Goal: Use online tool/utility: Utilize a website feature to perform a specific function

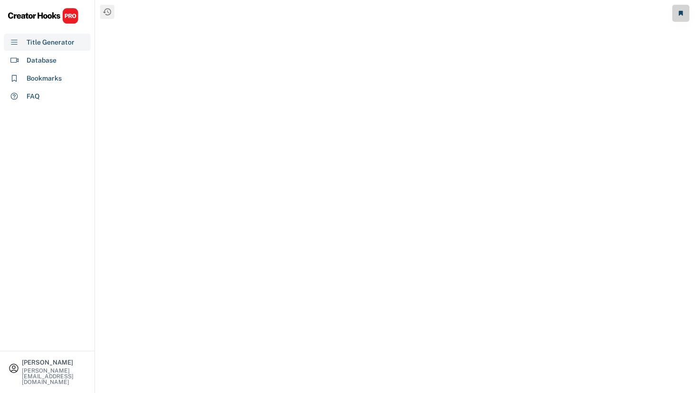
select select "**********"
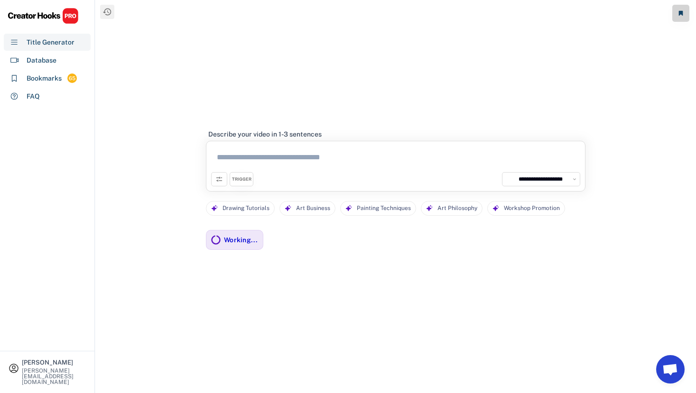
click at [306, 160] on textarea at bounding box center [395, 159] width 369 height 26
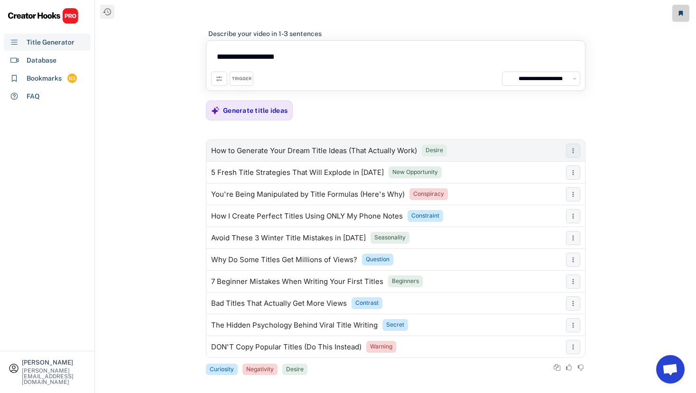
paste textarea "**********"
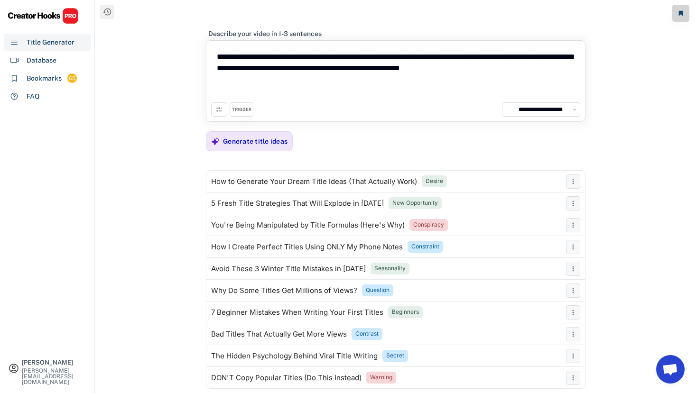
drag, startPoint x: 337, startPoint y: 58, endPoint x: 200, endPoint y: 57, distance: 137.0
click at [200, 57] on div "**********" at bounding box center [395, 196] width 600 height 393
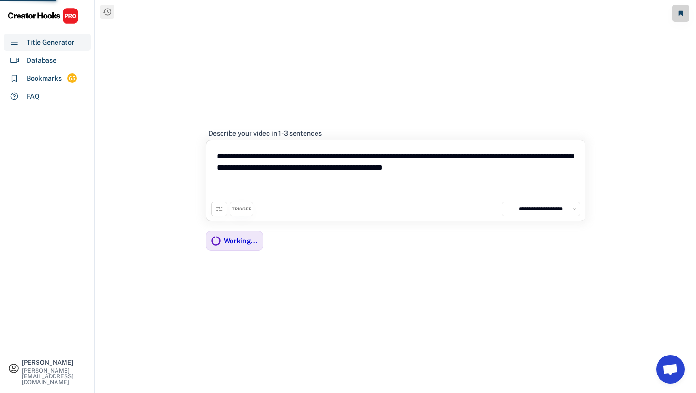
type textarea "**********"
click at [222, 208] on icon at bounding box center [219, 209] width 8 height 8
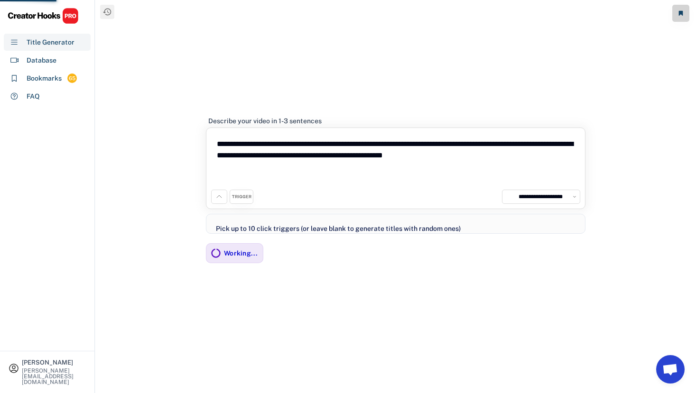
scroll to position [81, 0]
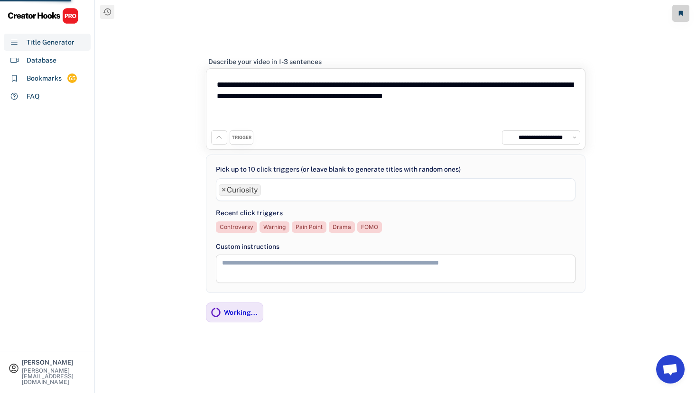
click at [222, 190] on span "×" at bounding box center [223, 190] width 4 height 8
click at [222, 315] on div "Working..." at bounding box center [234, 313] width 57 height 20
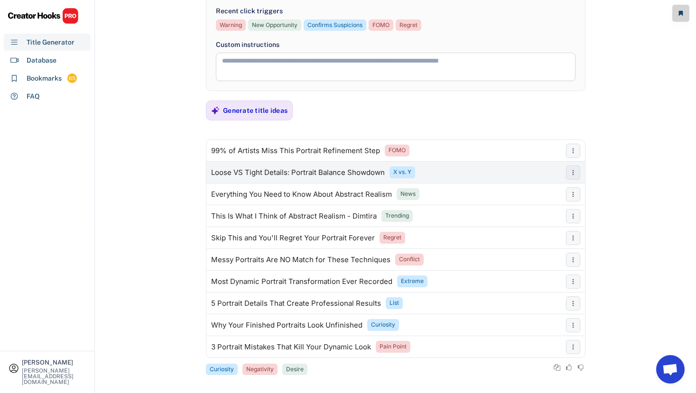
scroll to position [181, 0]
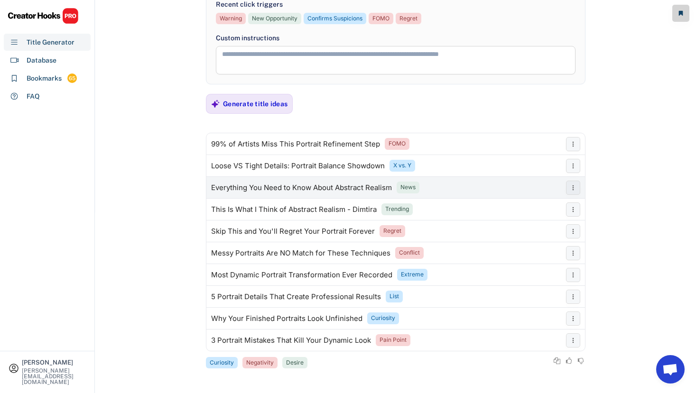
click at [361, 188] on div "Everything You Need to Know About Abstract Realism" at bounding box center [301, 188] width 181 height 8
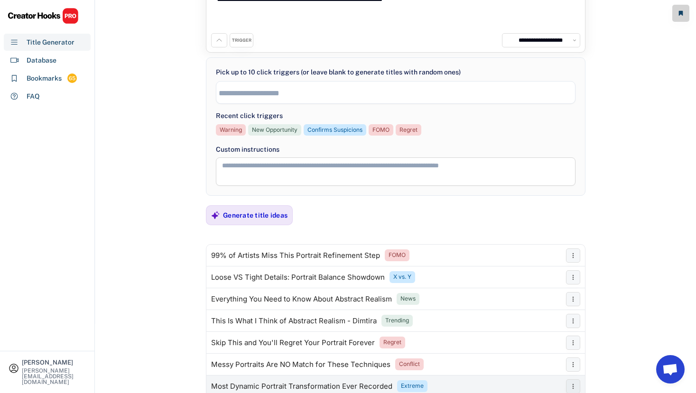
scroll to position [55, 0]
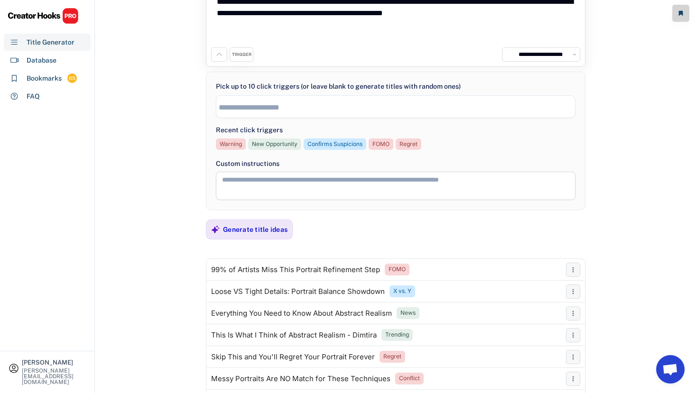
click at [265, 109] on input "search" at bounding box center [398, 107] width 358 height 8
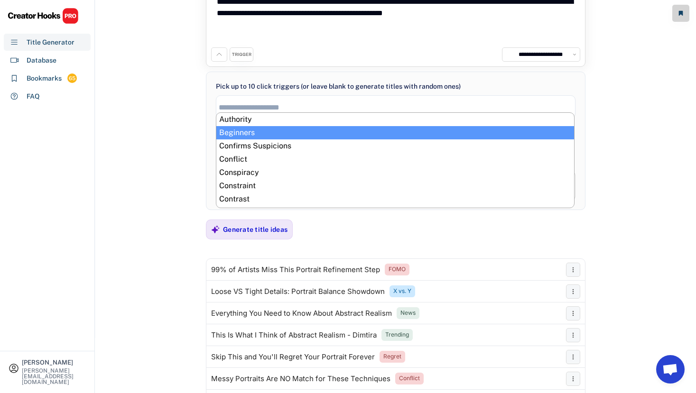
scroll to position [16, 0]
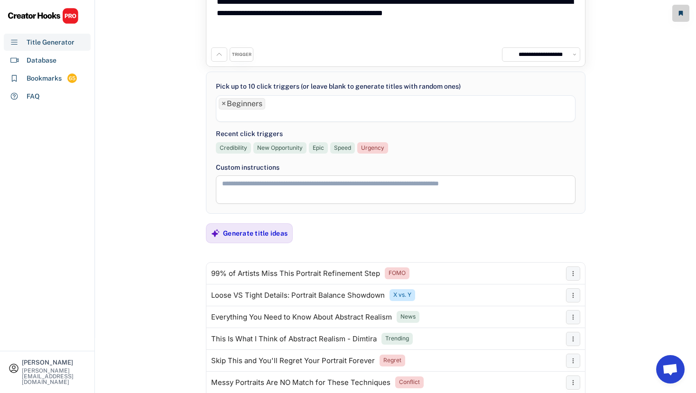
click at [283, 103] on ul "× Beginners" at bounding box center [395, 108] width 358 height 24
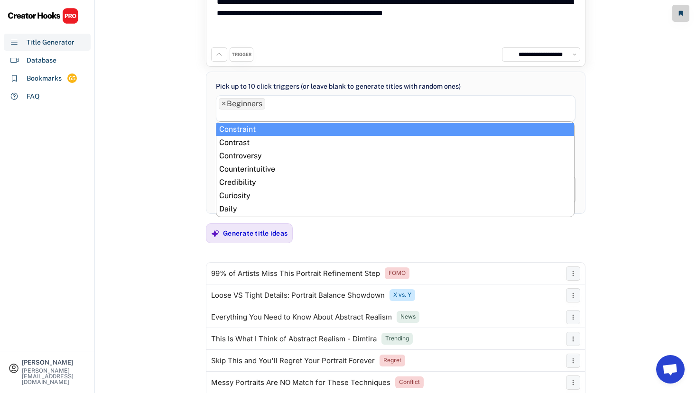
scroll to position [67, 0]
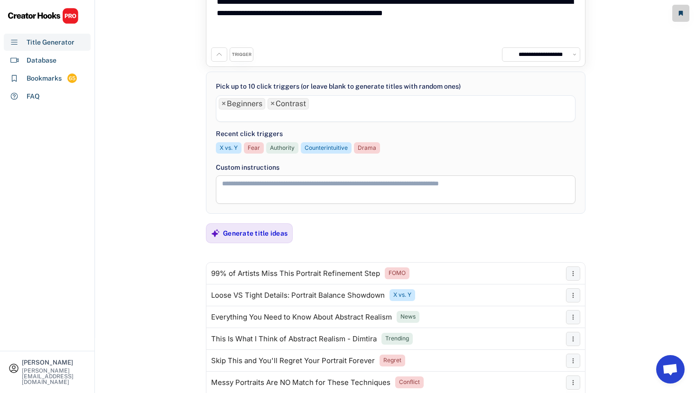
click at [292, 118] on li at bounding box center [396, 115] width 354 height 10
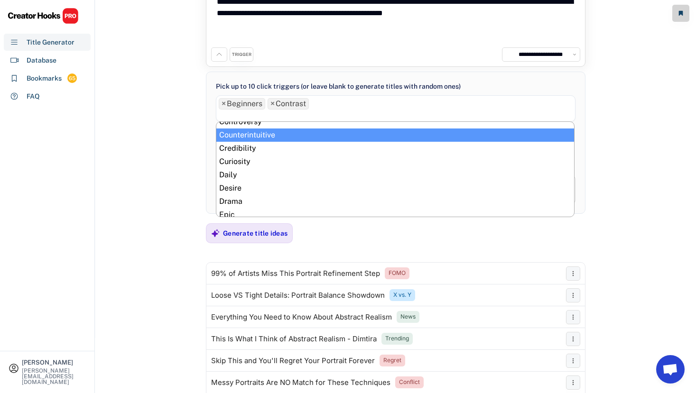
scroll to position [102, 0]
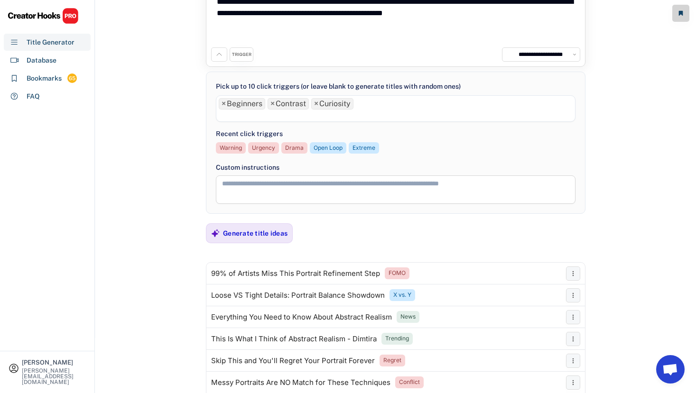
click at [303, 118] on li at bounding box center [396, 115] width 354 height 10
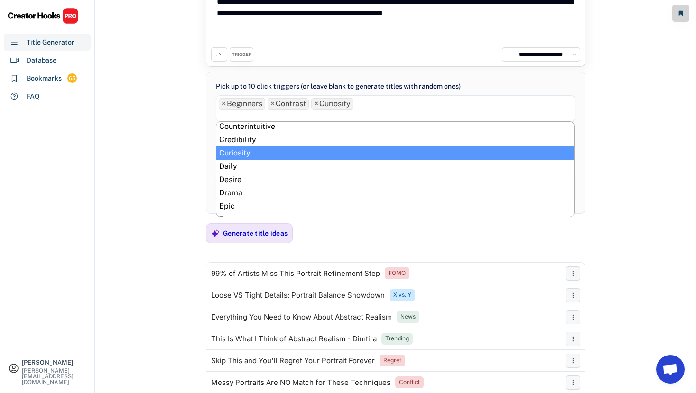
scroll to position [120, 0]
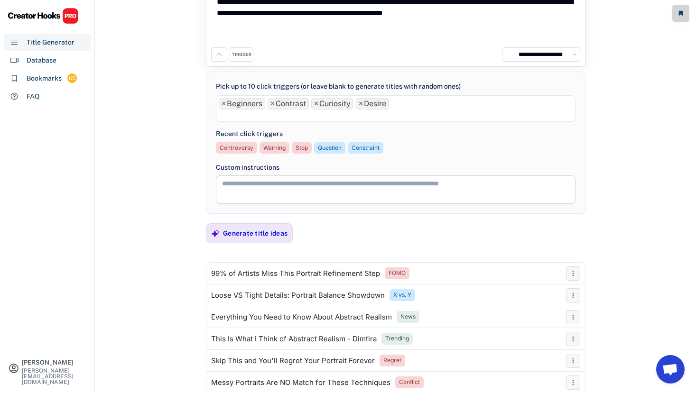
click at [303, 115] on li at bounding box center [396, 115] width 354 height 10
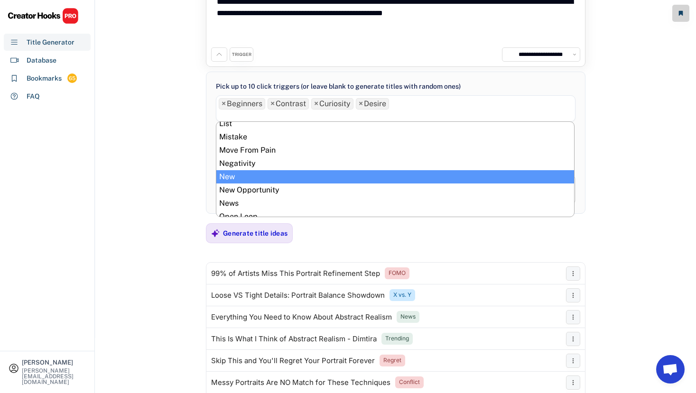
scroll to position [272, 0]
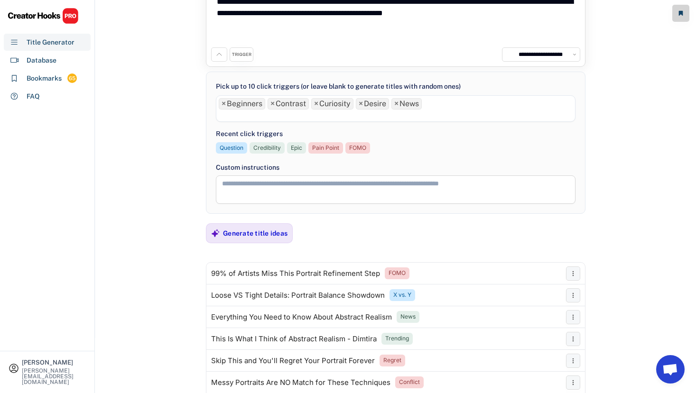
click at [332, 115] on li at bounding box center [396, 115] width 354 height 10
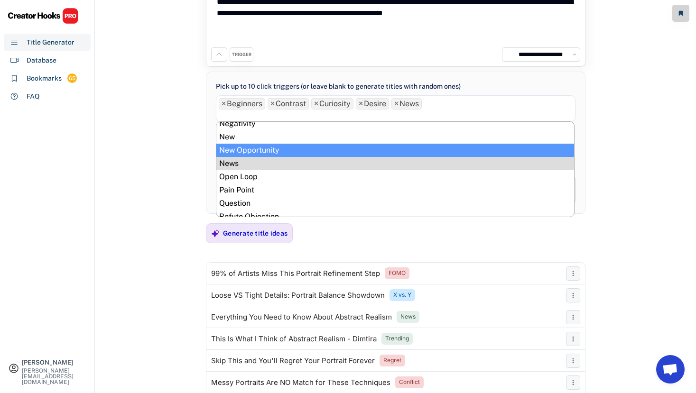
scroll to position [300, 0]
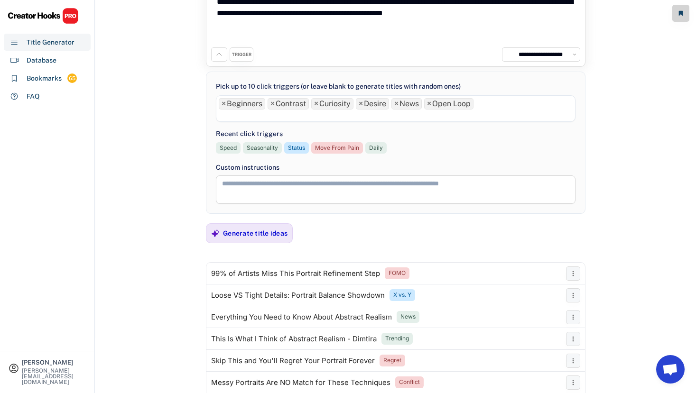
click at [323, 114] on li at bounding box center [396, 115] width 354 height 10
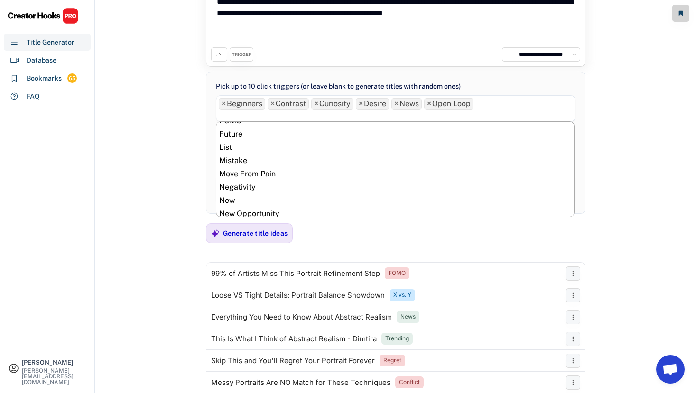
scroll to position [265, 0]
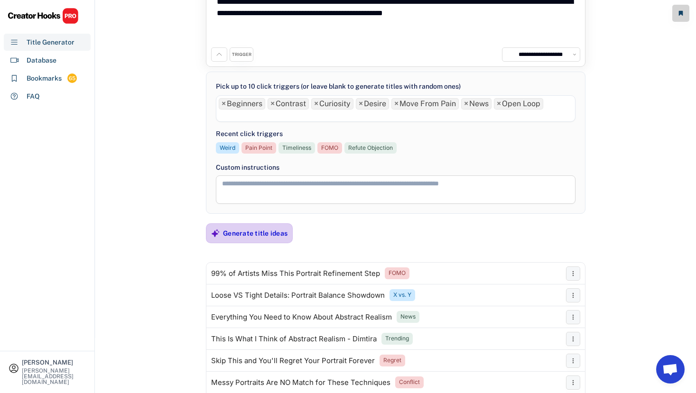
click at [262, 239] on div "Generate title ideas" at bounding box center [255, 233] width 64 height 19
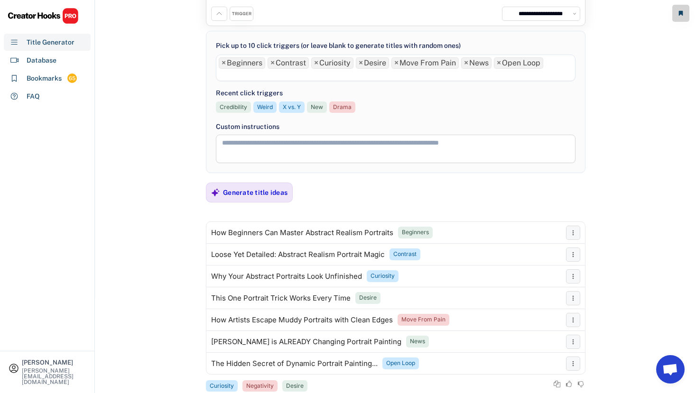
scroll to position [119, 0]
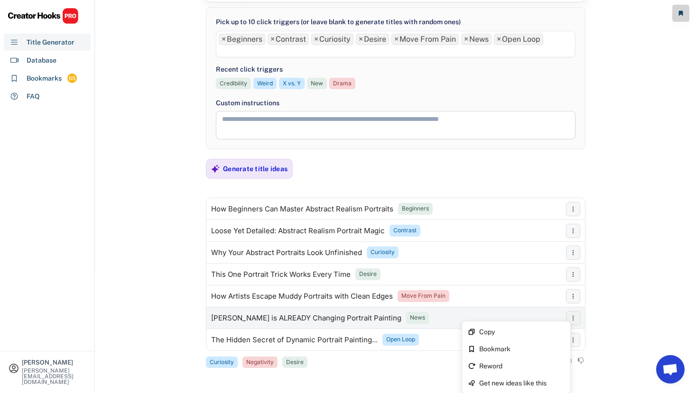
click at [575, 315] on icon at bounding box center [573, 318] width 8 height 8
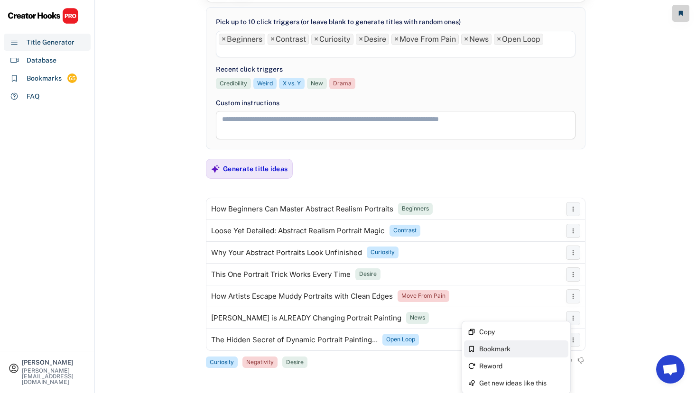
click at [533, 346] on div "Bookmark" at bounding box center [521, 349] width 85 height 7
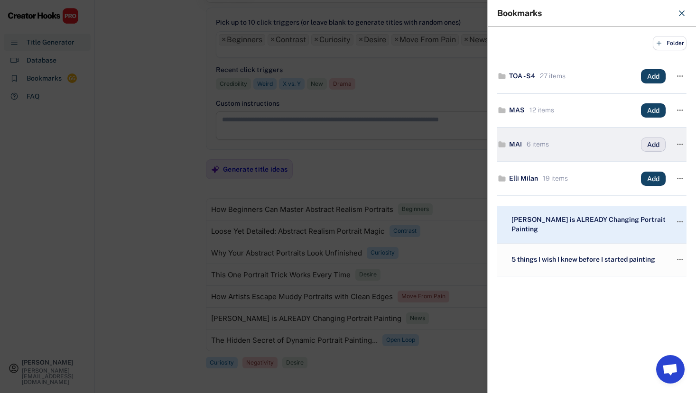
click at [650, 146] on button "Add" at bounding box center [653, 145] width 25 height 14
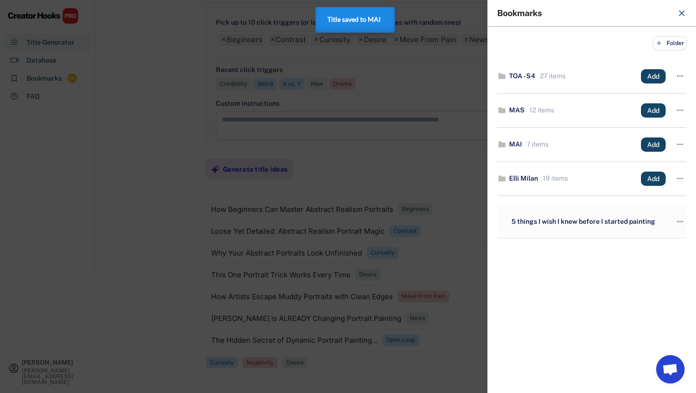
click at [679, 18] on button at bounding box center [681, 13] width 15 height 15
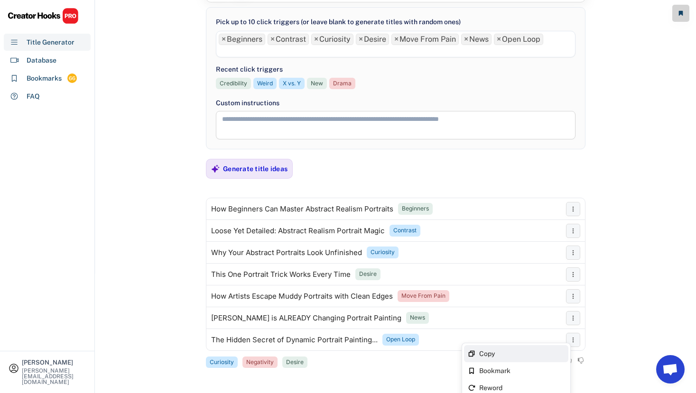
click at [533, 352] on div "Copy" at bounding box center [521, 353] width 85 height 7
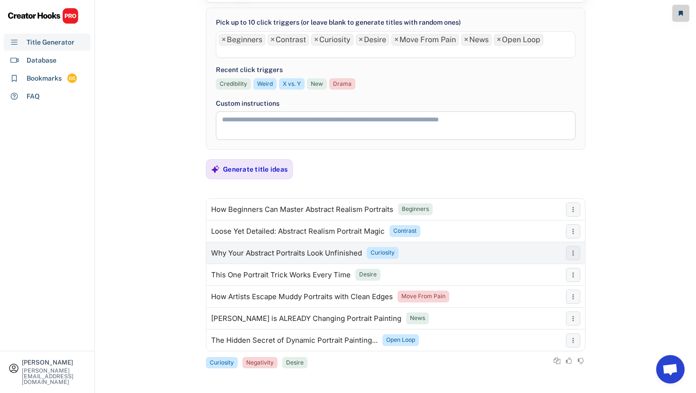
click at [318, 256] on div "Why Your Abstract Portraits Look Unfinished" at bounding box center [286, 253] width 151 height 8
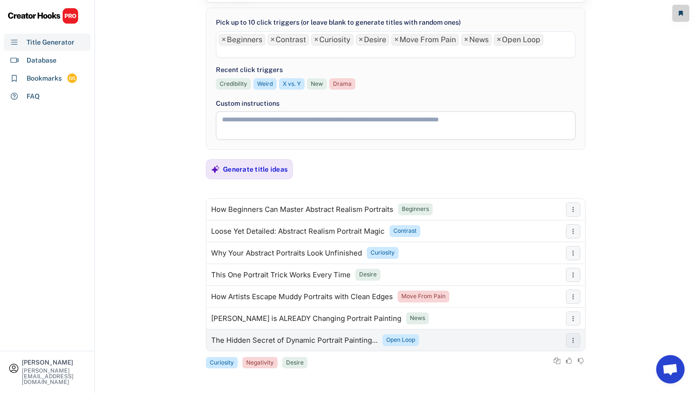
click at [314, 337] on div "The Hidden Secret of Dynamic Portrait Painting..." at bounding box center [294, 341] width 166 height 8
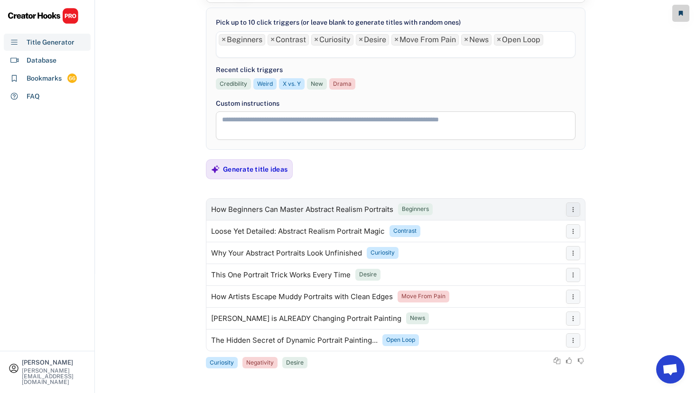
click at [309, 206] on div "How Beginners Can Master Abstract Realism Portraits" at bounding box center [302, 210] width 182 height 8
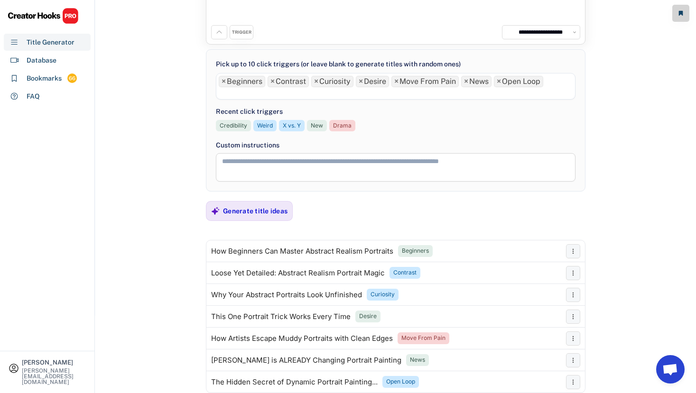
scroll to position [72, 0]
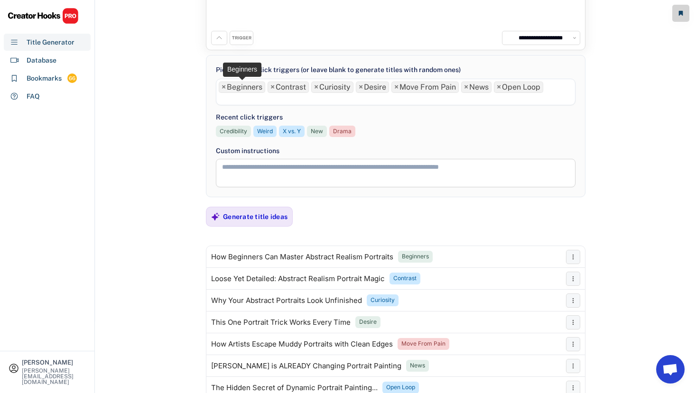
click at [223, 87] on span "×" at bounding box center [223, 87] width 4 height 8
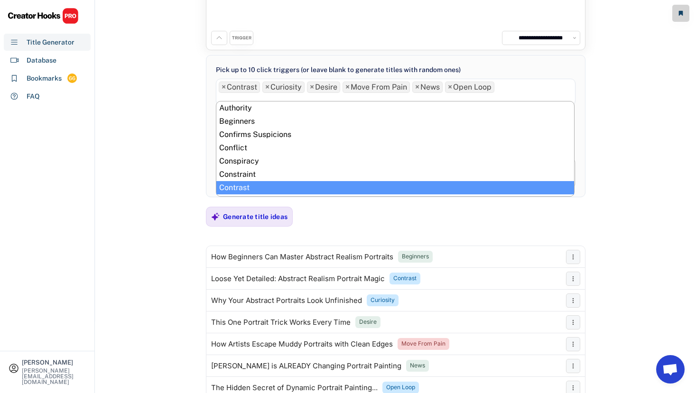
click at [223, 87] on span "×" at bounding box center [223, 87] width 4 height 8
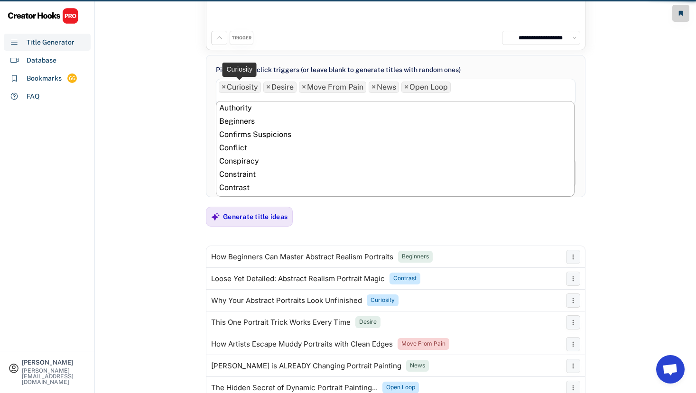
scroll to position [106, 0]
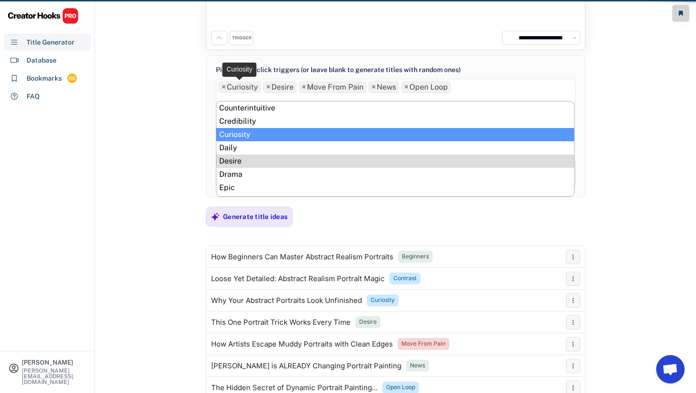
click at [223, 87] on span "×" at bounding box center [223, 87] width 4 height 8
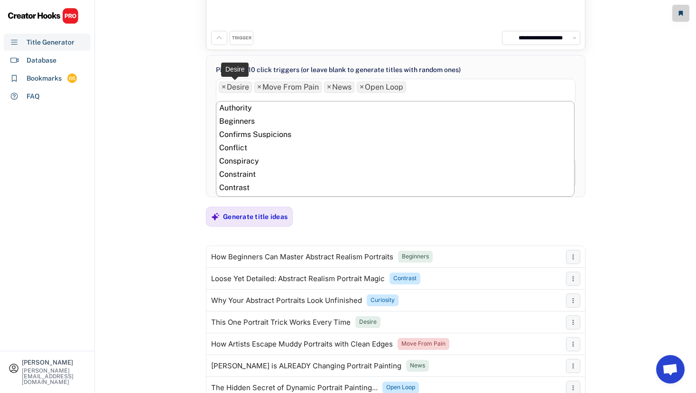
scroll to position [252, 0]
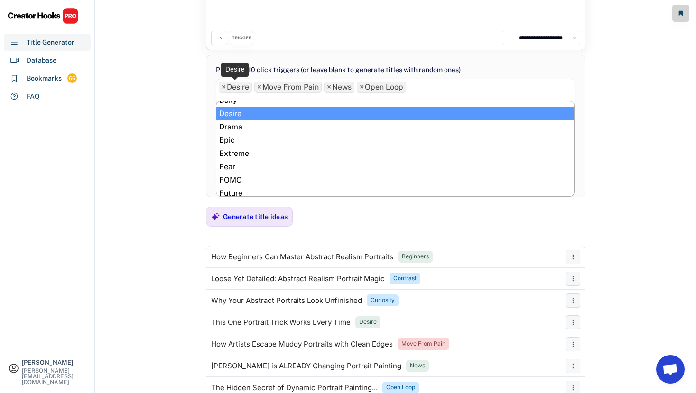
click at [223, 87] on span "×" at bounding box center [223, 87] width 4 height 8
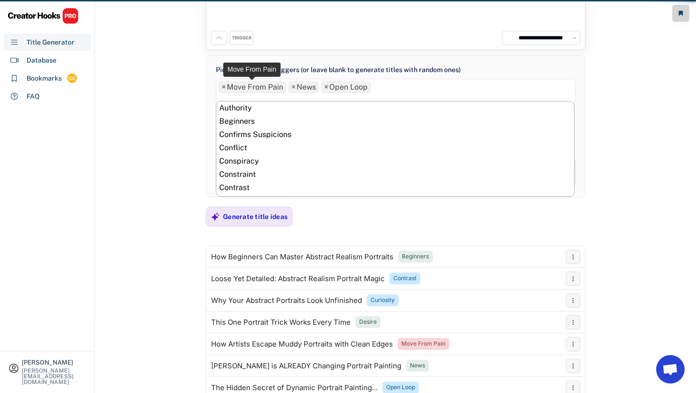
click at [223, 87] on span "×" at bounding box center [223, 87] width 4 height 8
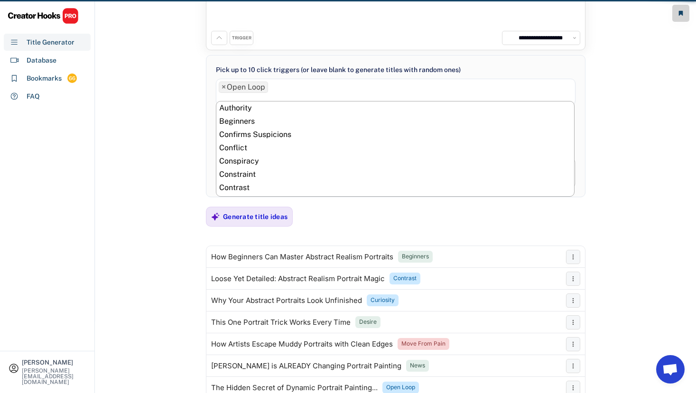
scroll to position [0, 0]
click at [223, 95] on input "search" at bounding box center [222, 99] width 6 height 8
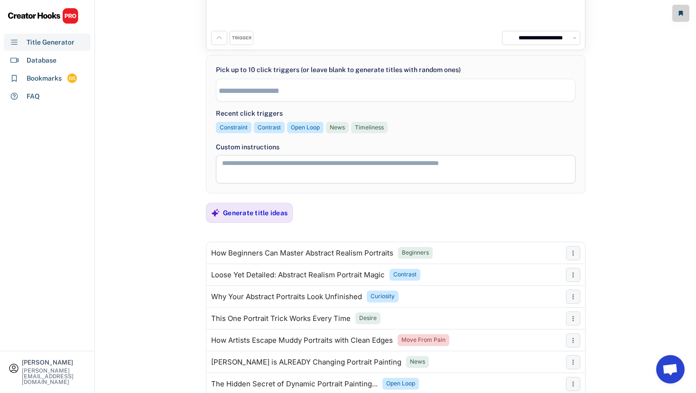
click at [234, 93] on input "search" at bounding box center [398, 91] width 358 height 8
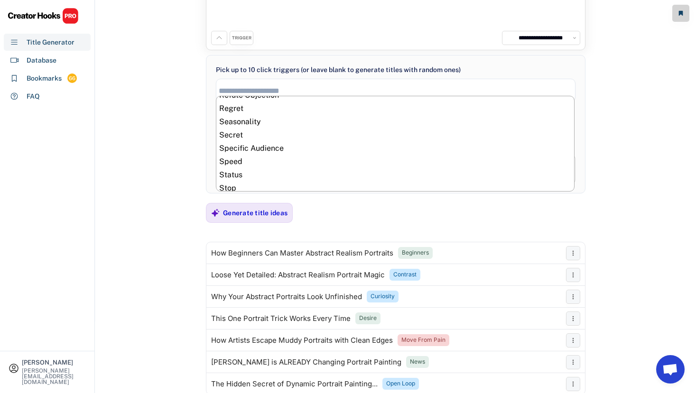
scroll to position [489, 0]
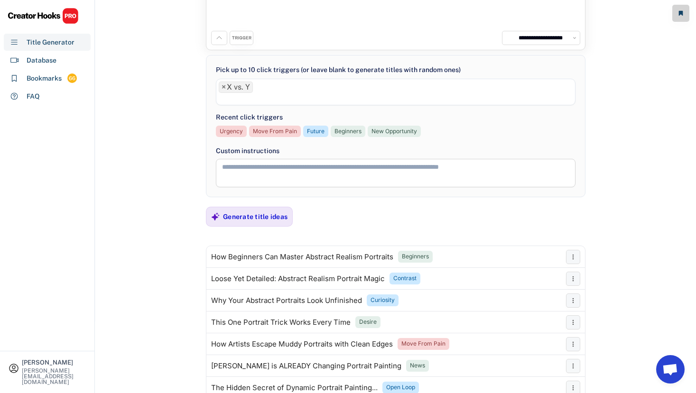
click at [269, 96] on li at bounding box center [396, 98] width 354 height 10
click at [291, 98] on li at bounding box center [396, 98] width 354 height 10
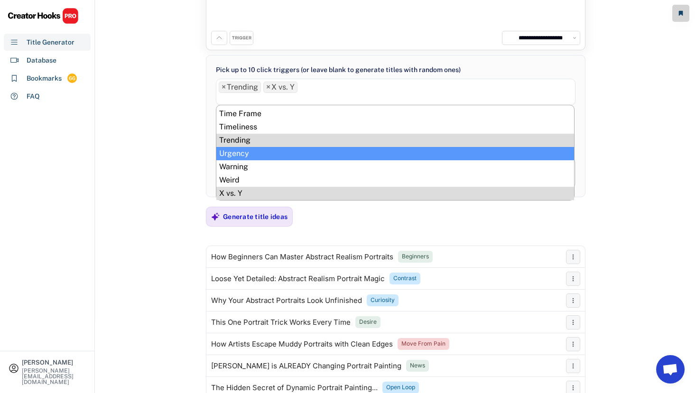
scroll to position [468, 0]
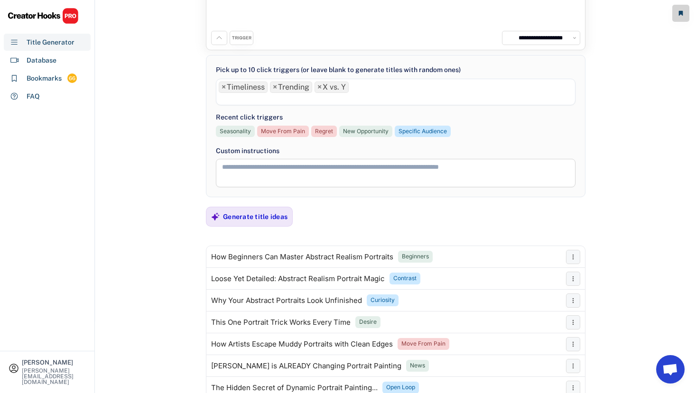
click at [290, 101] on li at bounding box center [396, 98] width 354 height 10
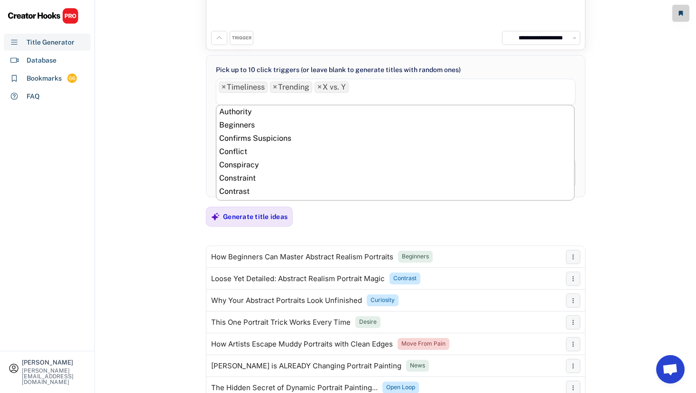
scroll to position [489, 0]
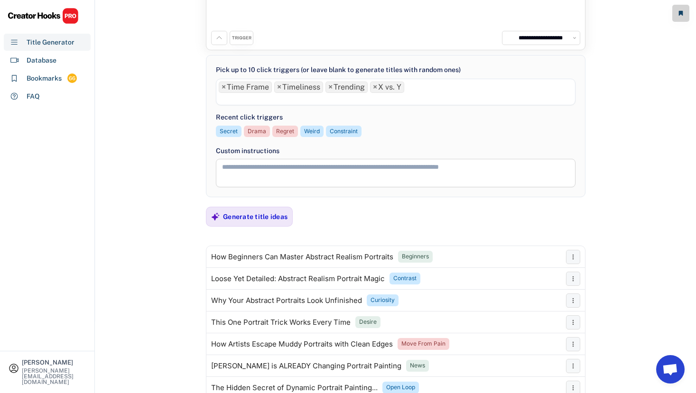
click at [301, 98] on li at bounding box center [396, 98] width 354 height 10
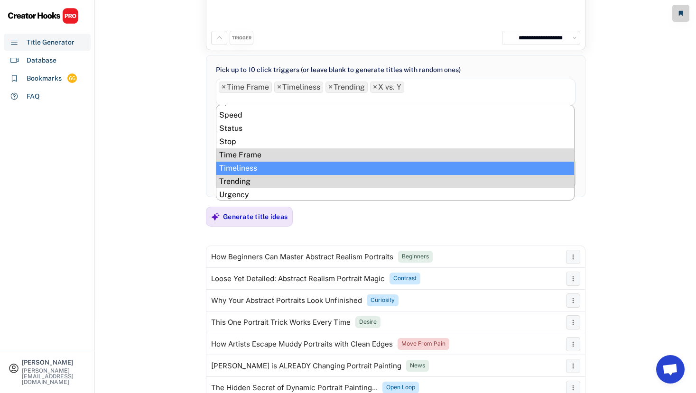
scroll to position [444, 0]
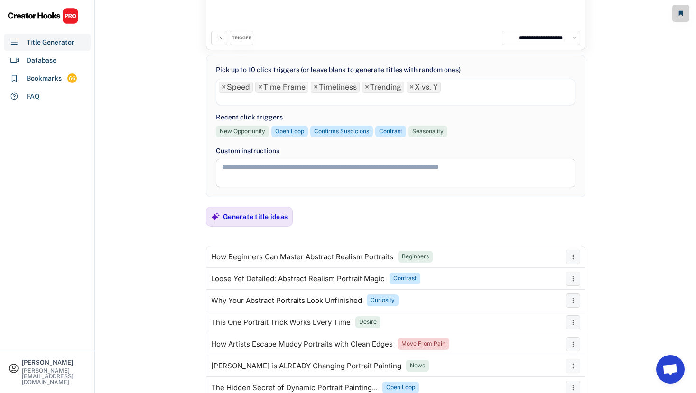
click at [301, 98] on li at bounding box center [396, 98] width 354 height 10
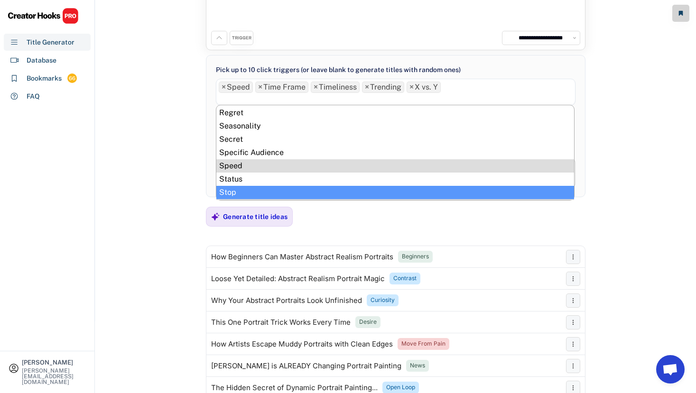
scroll to position [391, 0]
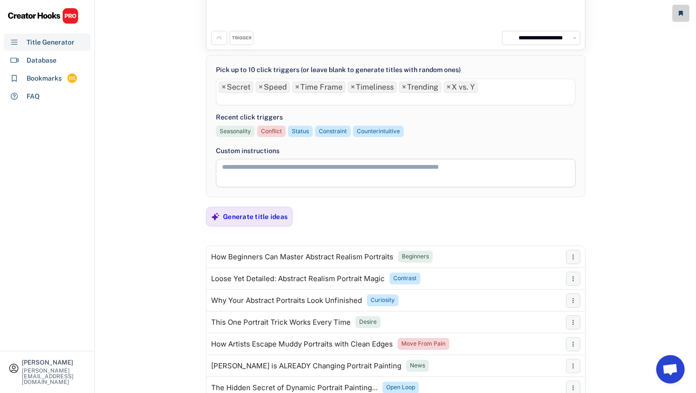
click at [304, 101] on li at bounding box center [396, 98] width 354 height 10
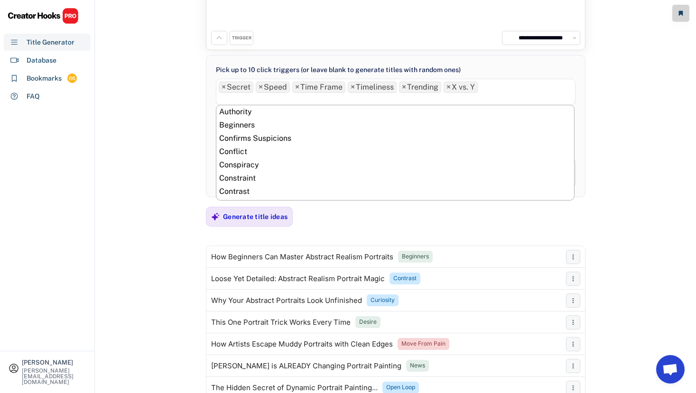
scroll to position [412, 0]
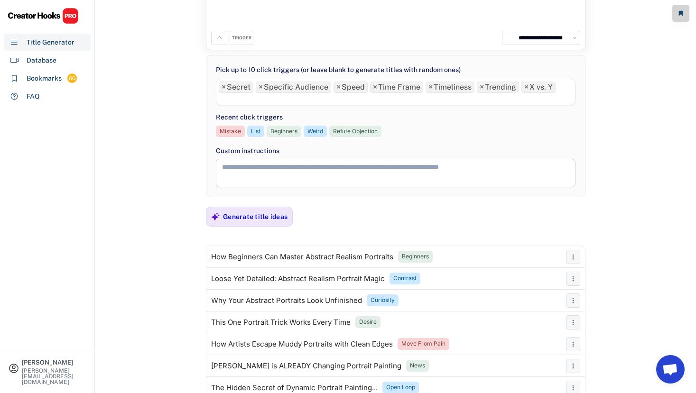
click at [309, 103] on li at bounding box center [396, 98] width 354 height 10
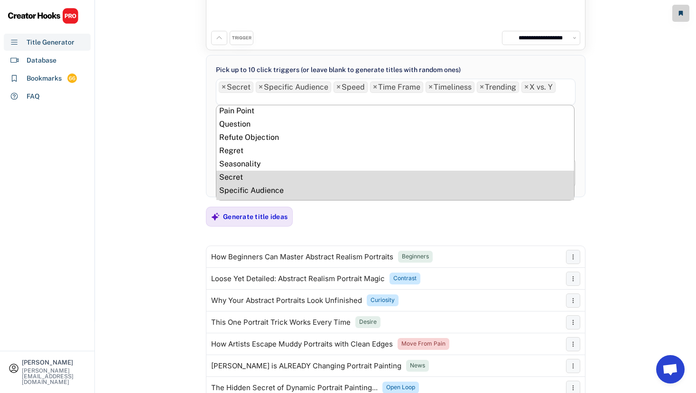
scroll to position [357, 0]
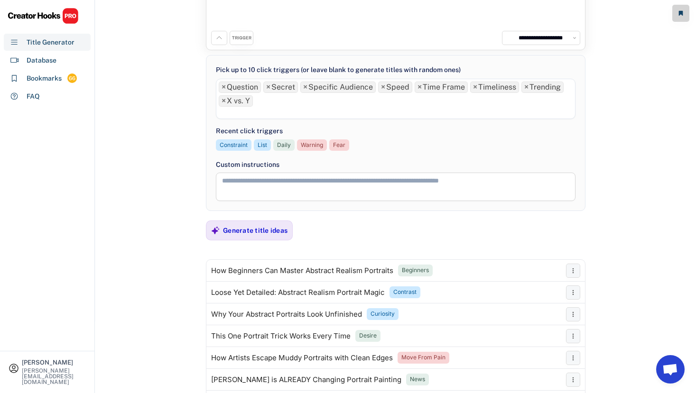
click at [310, 105] on ul "× Question × Secret × Specific Audience × Speed × Time Frame × Timeliness × Tre…" at bounding box center [395, 98] width 358 height 38
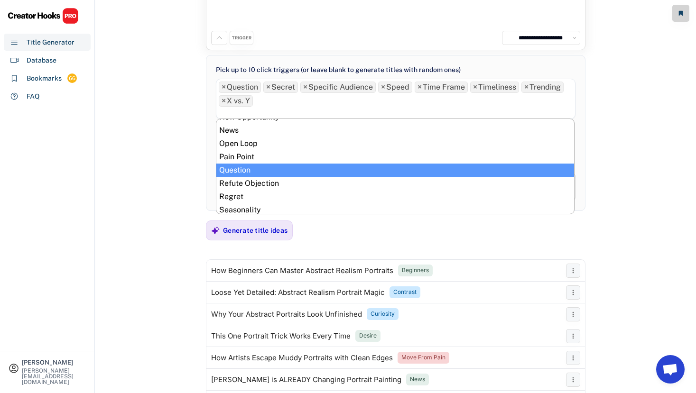
scroll to position [326, 0]
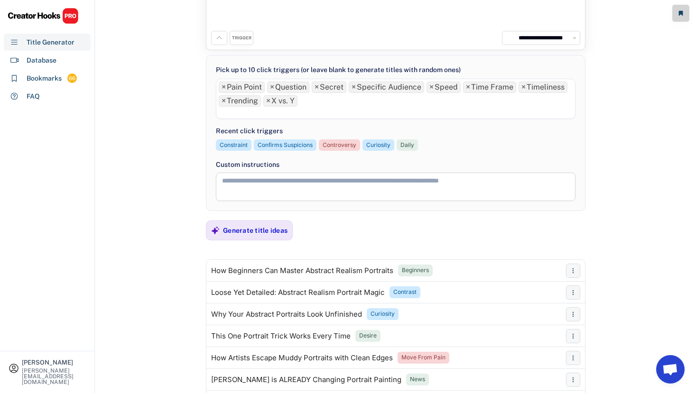
click at [308, 111] on li at bounding box center [396, 112] width 354 height 10
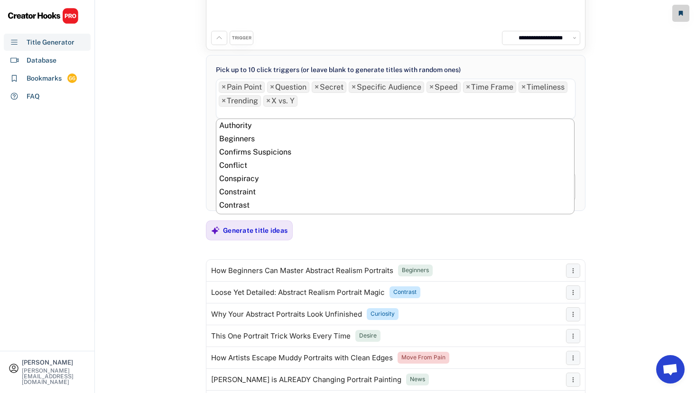
scroll to position [345, 0]
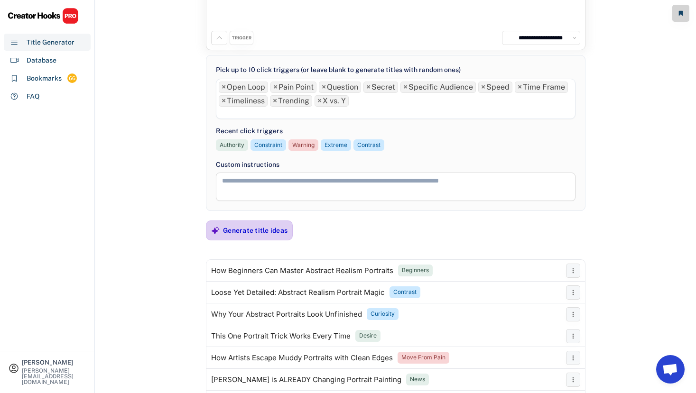
click at [256, 230] on div "Generate title ideas" at bounding box center [255, 230] width 64 height 9
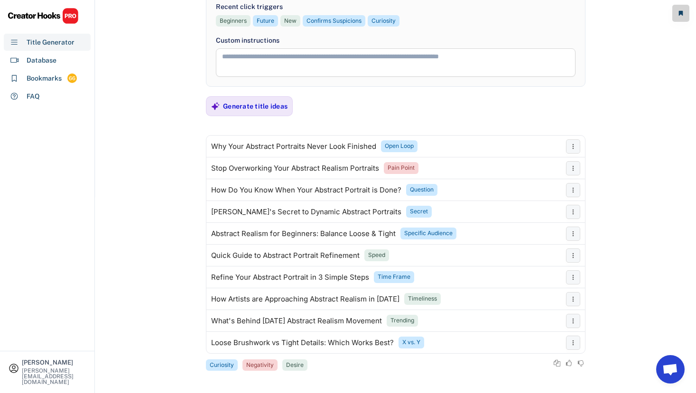
scroll to position [199, 0]
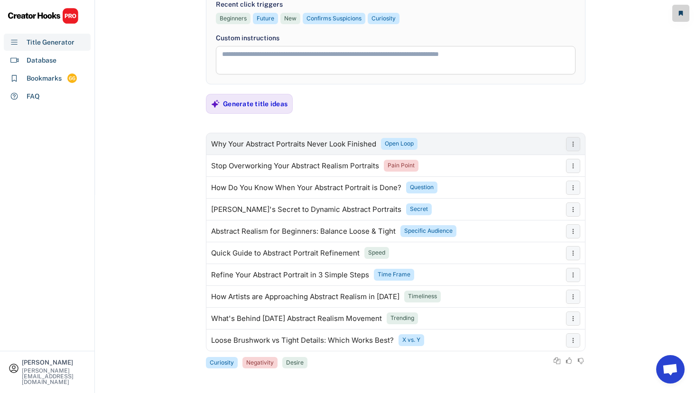
click at [284, 143] on div "Why Your Abstract Portraits Never Look Finished" at bounding box center [293, 144] width 165 height 8
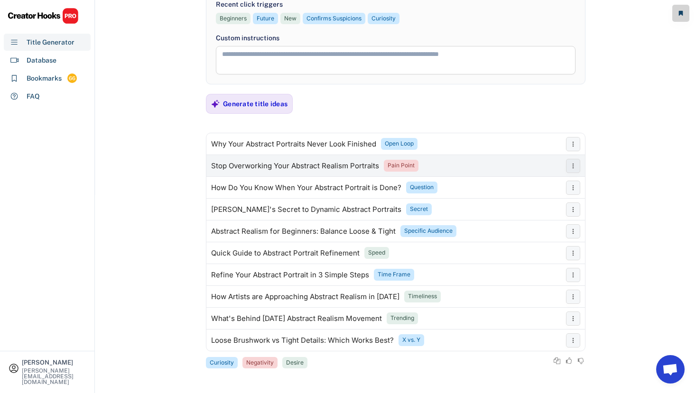
click at [358, 166] on div "Stop Overworking Your Abstract Realism Portraits" at bounding box center [295, 166] width 168 height 8
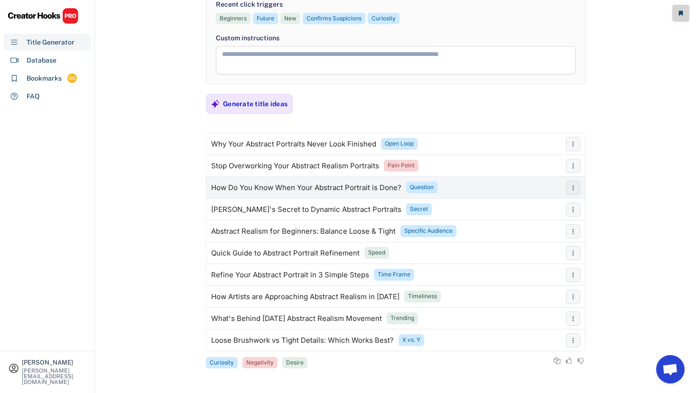
click at [457, 185] on div "How Do You Know When Your Abstract Portrait is Done? Question" at bounding box center [383, 187] width 355 height 19
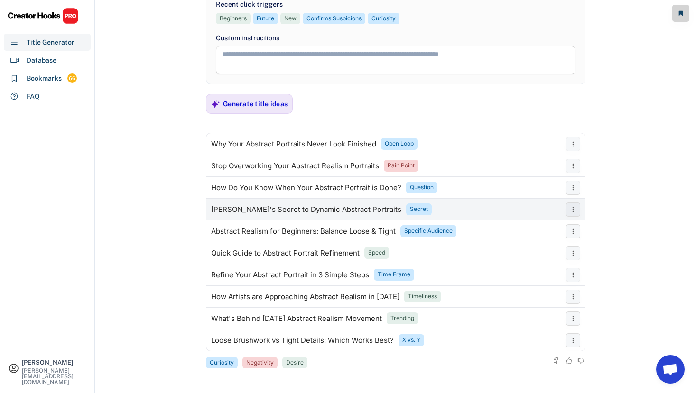
click at [438, 209] on div "[PERSON_NAME]'s Secret to Dynamic Abstract Portraits Secret" at bounding box center [383, 209] width 355 height 19
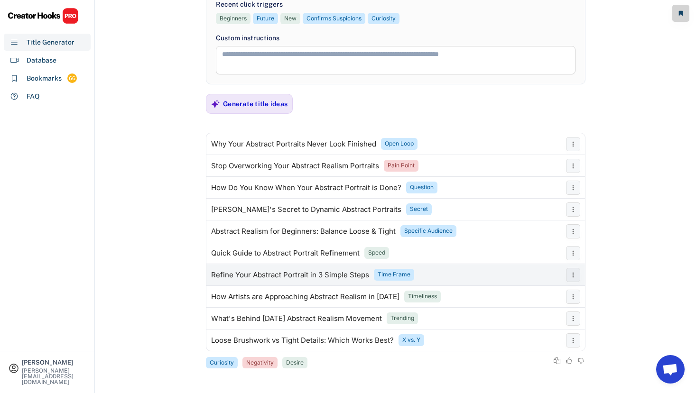
click at [437, 275] on div "Refine Your Abstract Portrait in 3 Simple Steps Time Frame" at bounding box center [383, 275] width 355 height 19
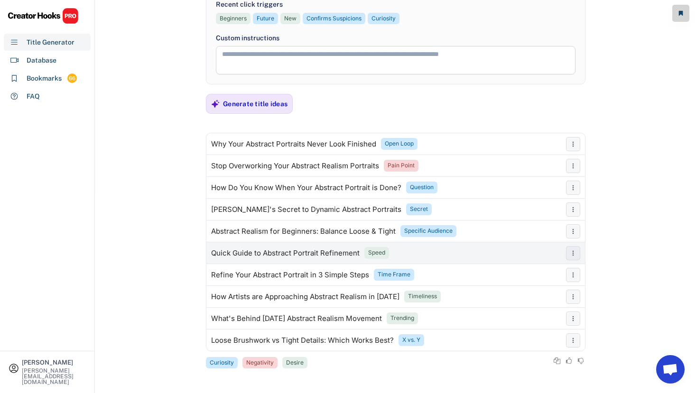
click at [430, 250] on div "Quick Guide to Abstract Portrait Refinement Speed" at bounding box center [383, 253] width 355 height 19
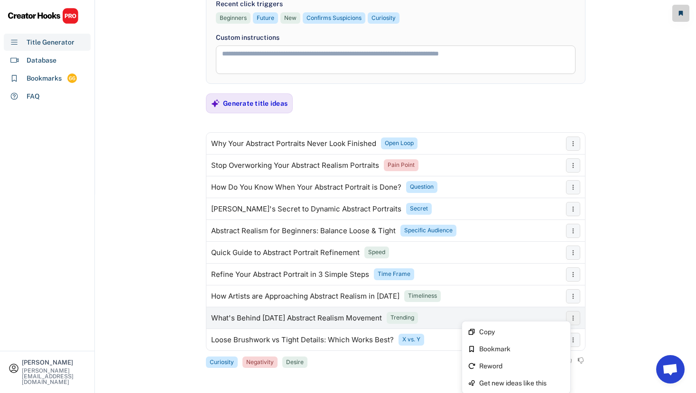
click at [571, 316] on icon at bounding box center [573, 318] width 8 height 8
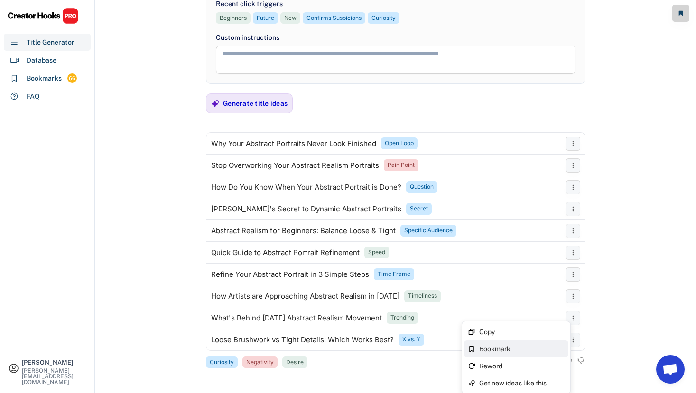
click at [542, 348] on div "Bookmark" at bounding box center [521, 349] width 85 height 7
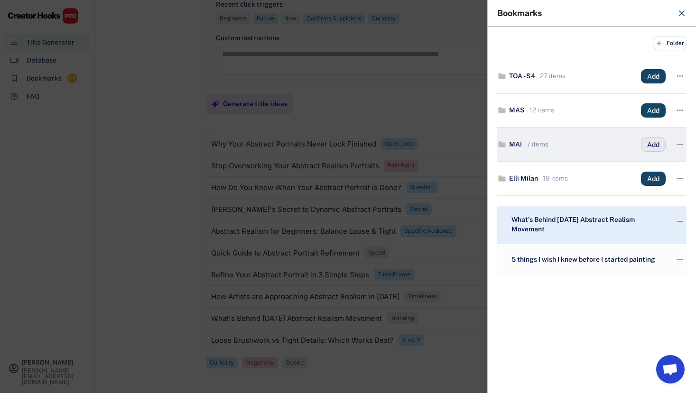
click at [655, 145] on button "Add" at bounding box center [653, 145] width 25 height 14
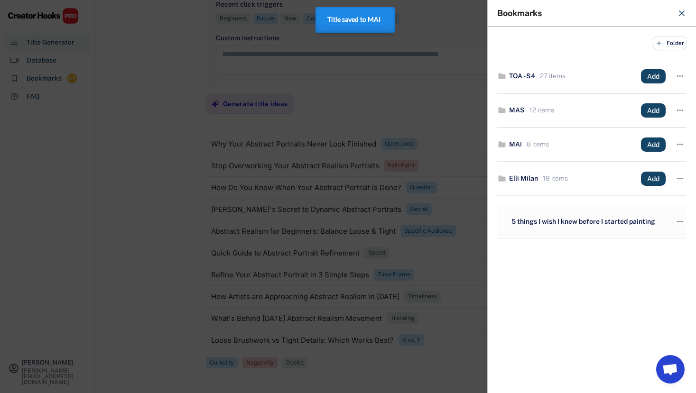
click at [682, 15] on icon at bounding box center [681, 13] width 9 height 9
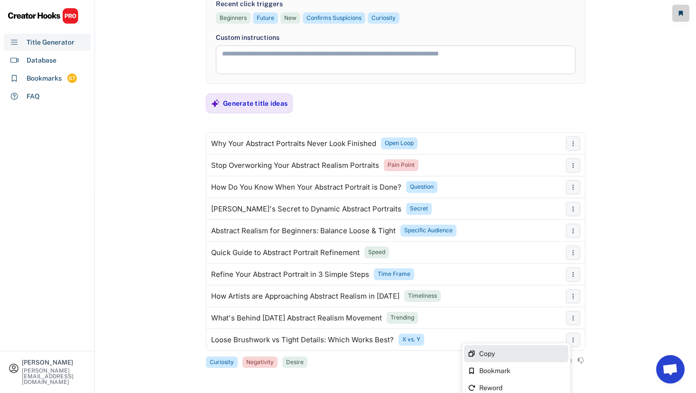
click at [550, 349] on div "Copy" at bounding box center [516, 353] width 104 height 17
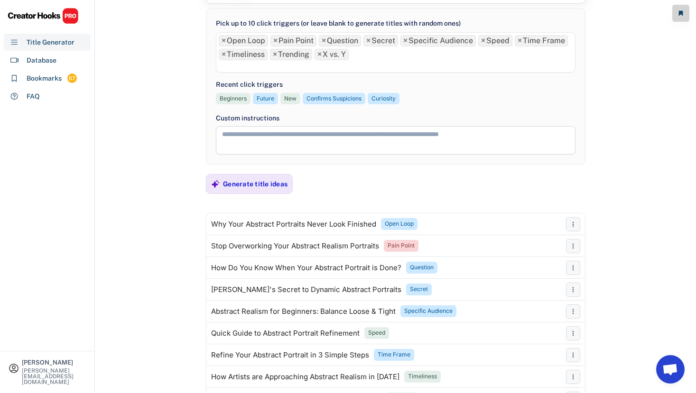
scroll to position [99, 0]
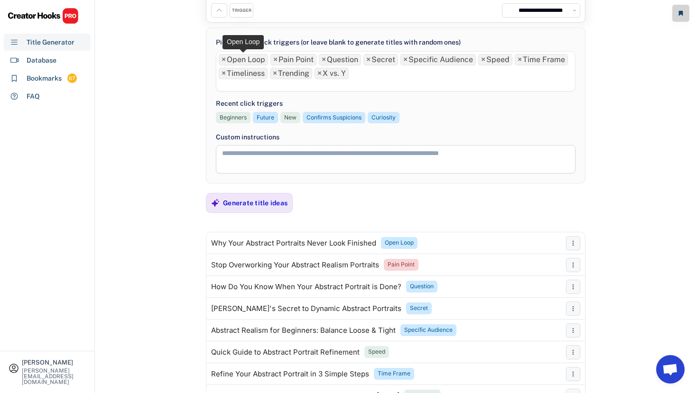
click at [222, 59] on span "×" at bounding box center [223, 60] width 4 height 8
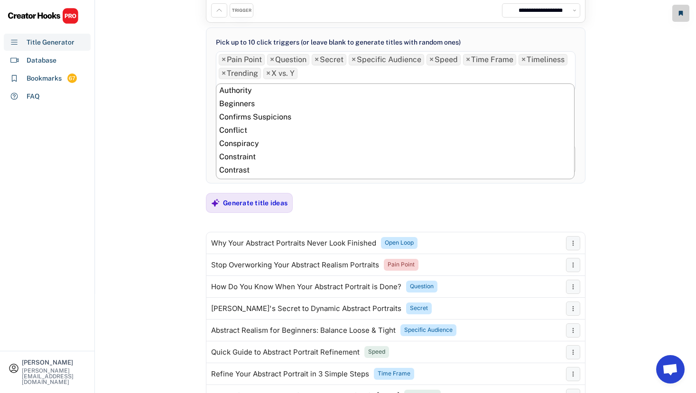
click at [222, 59] on span "×" at bounding box center [223, 60] width 4 height 8
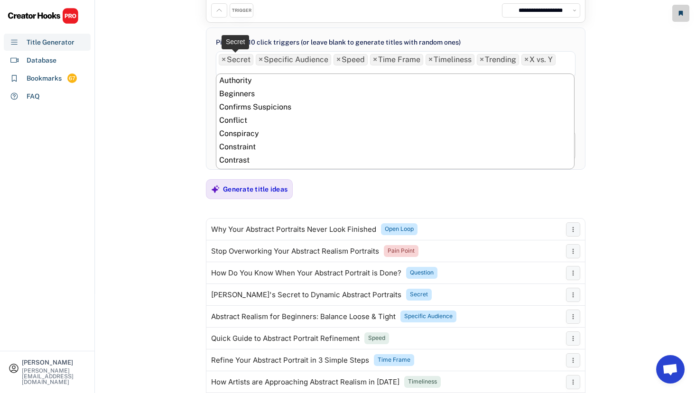
scroll to position [412, 0]
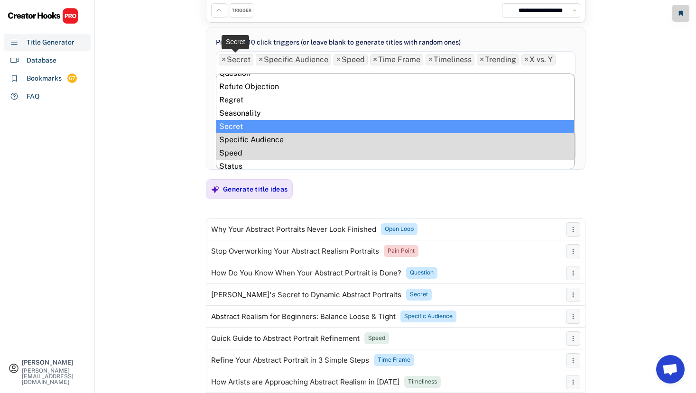
click at [222, 59] on span "×" at bounding box center [223, 60] width 4 height 8
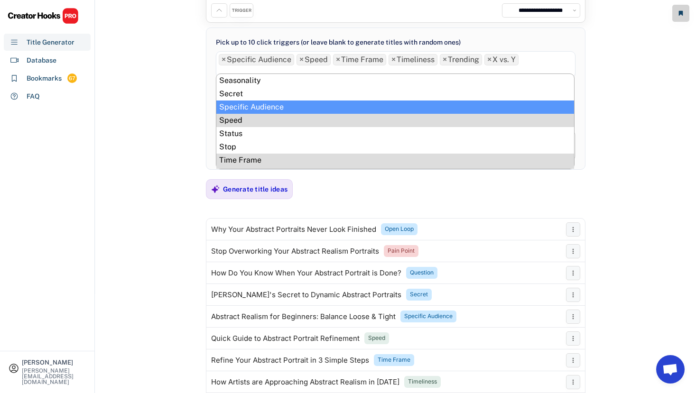
click at [222, 59] on span "×" at bounding box center [223, 60] width 4 height 8
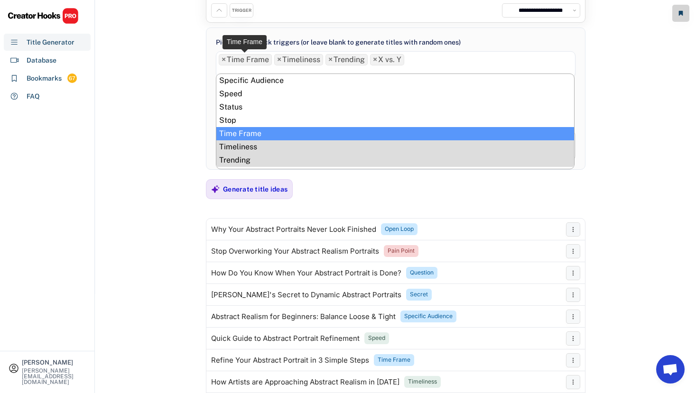
click at [222, 59] on span "×" at bounding box center [223, 60] width 4 height 8
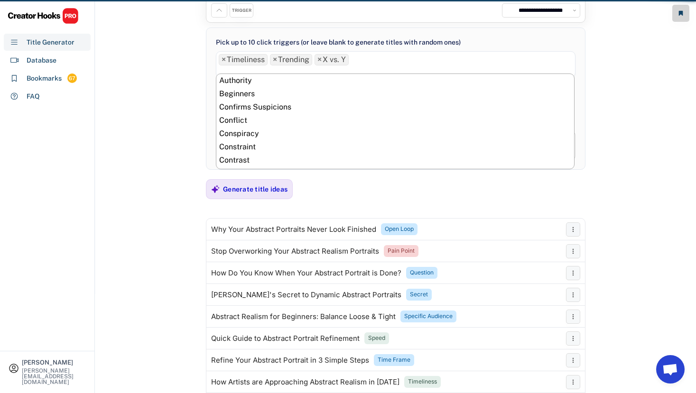
click at [222, 59] on span "×" at bounding box center [223, 60] width 4 height 8
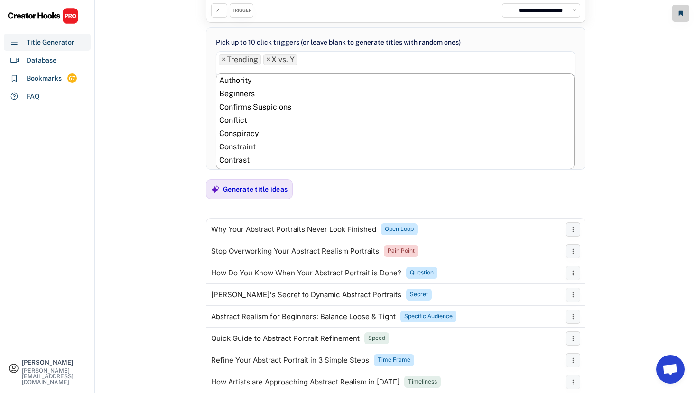
scroll to position [489, 0]
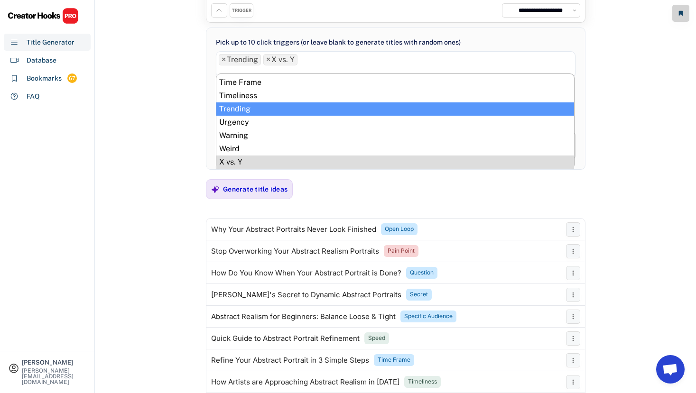
click at [222, 59] on span "×" at bounding box center [223, 60] width 4 height 8
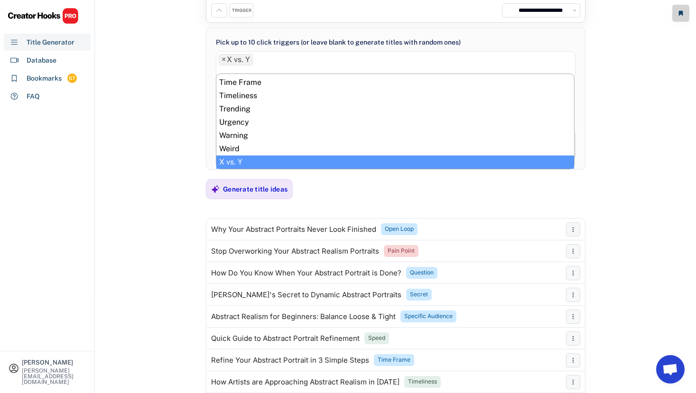
click at [222, 59] on span "×" at bounding box center [223, 60] width 4 height 8
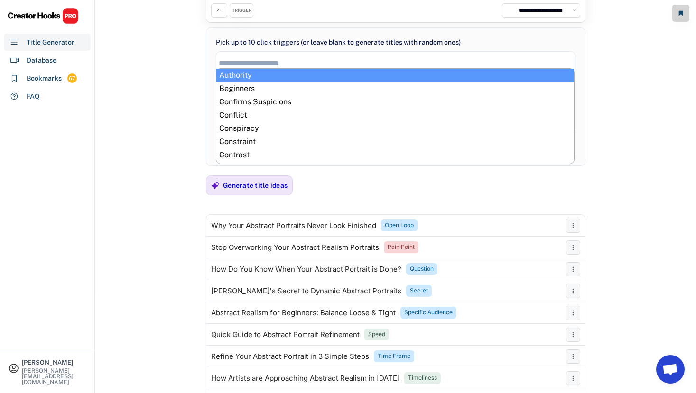
click at [222, 59] on input "search" at bounding box center [398, 63] width 358 height 8
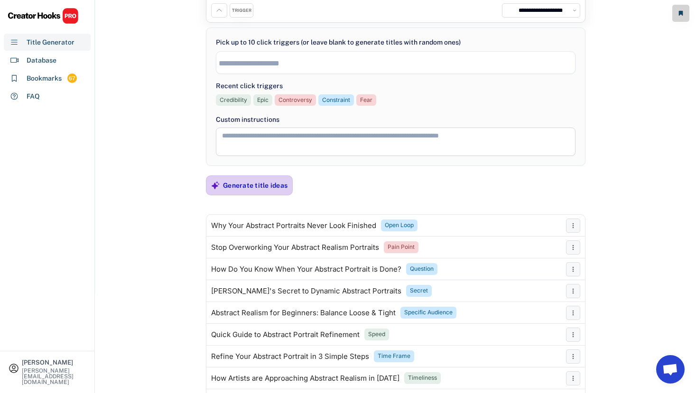
click at [248, 180] on div "Generate title ideas" at bounding box center [255, 185] width 64 height 19
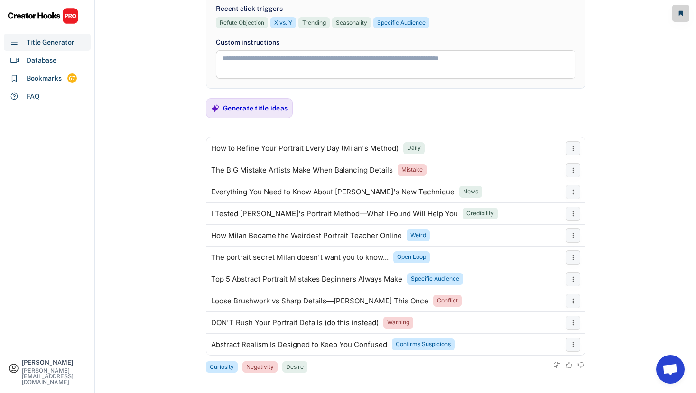
scroll to position [181, 0]
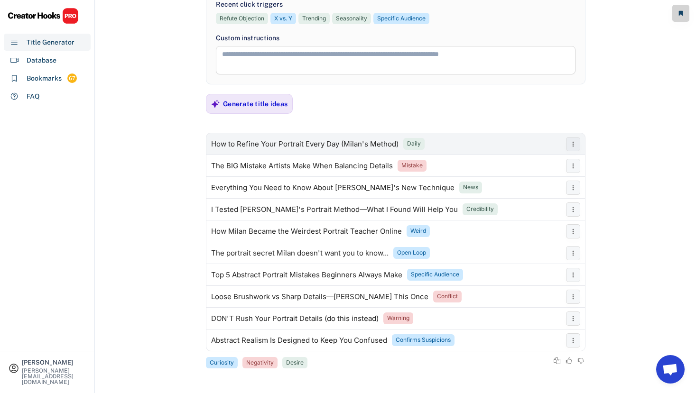
click at [258, 144] on div "How to Refine Your Portrait Every Day (Milan's Method)" at bounding box center [304, 144] width 187 height 8
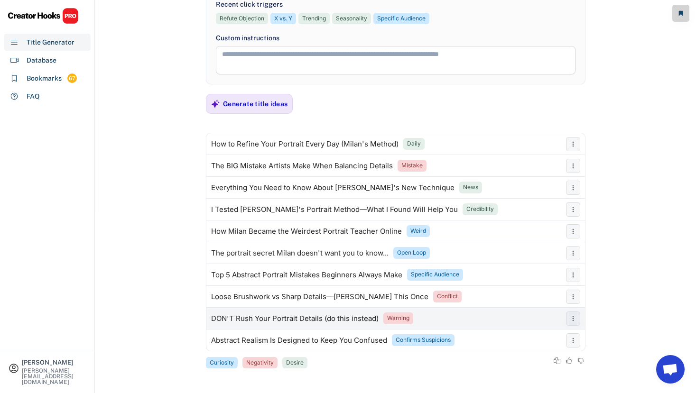
click at [334, 318] on div "DON'T Rush Your Portrait Details (do this instead)" at bounding box center [294, 319] width 167 height 8
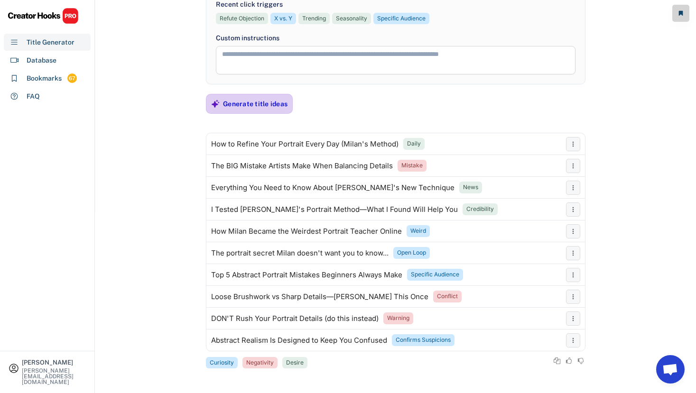
click at [260, 104] on div "Generate title ideas" at bounding box center [255, 104] width 64 height 9
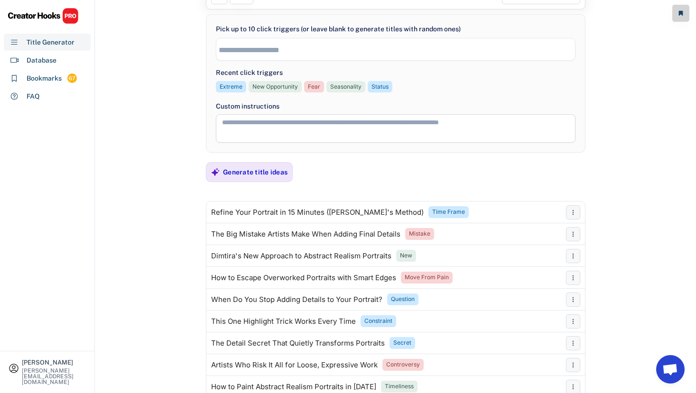
scroll to position [171, 0]
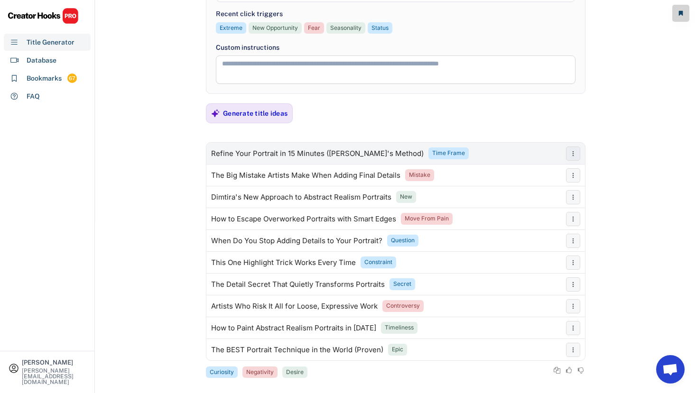
click at [369, 150] on div "Refine Your Portrait in 15 Minutes ([PERSON_NAME]'s Method)" at bounding box center [317, 154] width 212 height 8
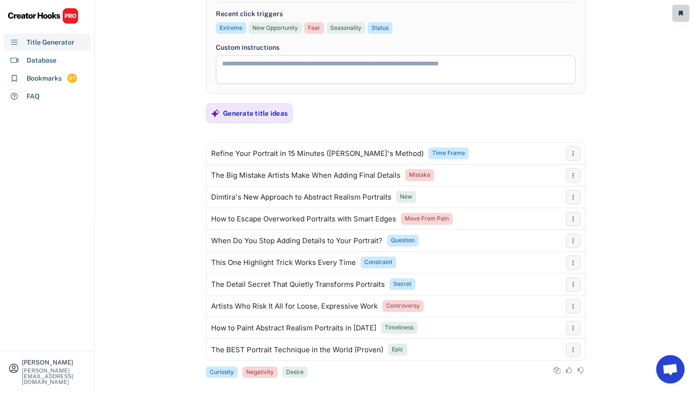
scroll to position [181, 0]
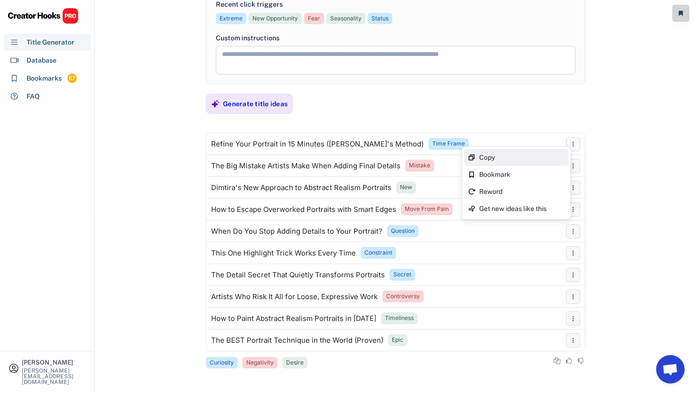
click at [550, 156] on div "Copy" at bounding box center [521, 157] width 85 height 7
